Goal: Navigation & Orientation: Understand site structure

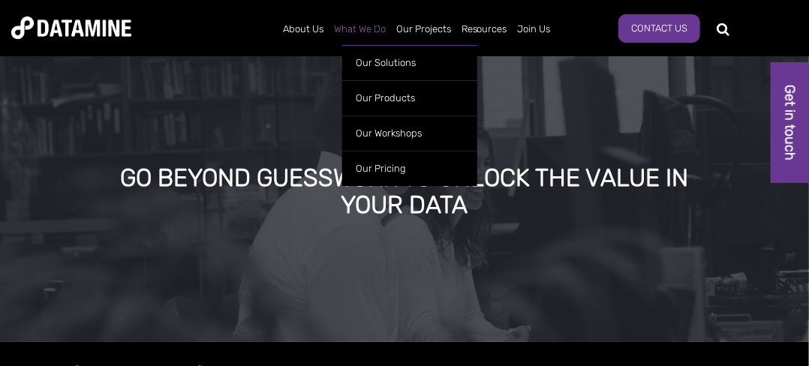
click at [361, 36] on link "What We Do" at bounding box center [360, 29] width 62 height 39
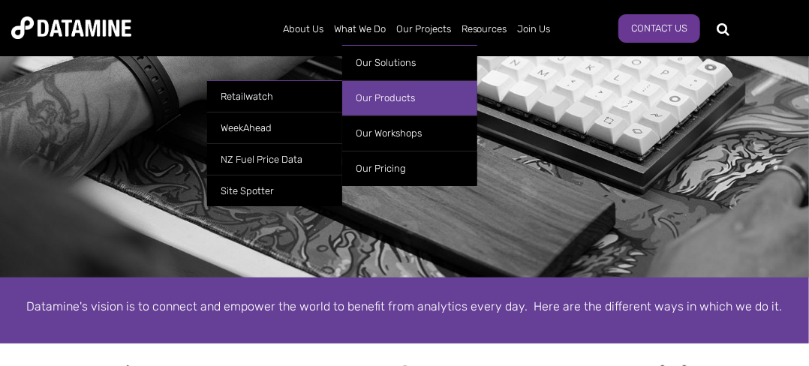
click at [395, 97] on link "Our Products" at bounding box center [409, 97] width 135 height 35
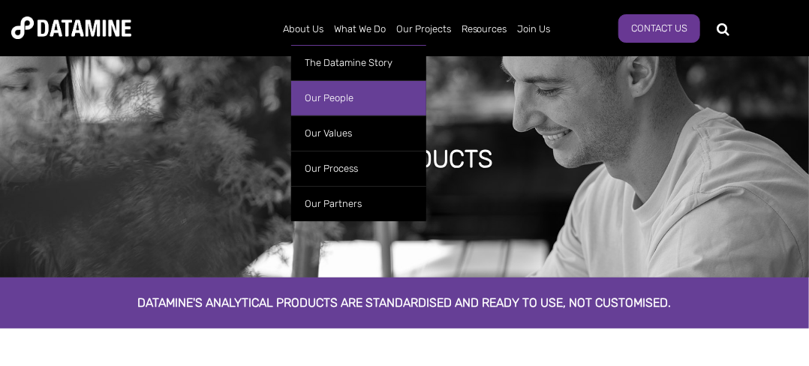
click at [328, 95] on link "Our People" at bounding box center [358, 97] width 135 height 35
